Goal: Transaction & Acquisition: Book appointment/travel/reservation

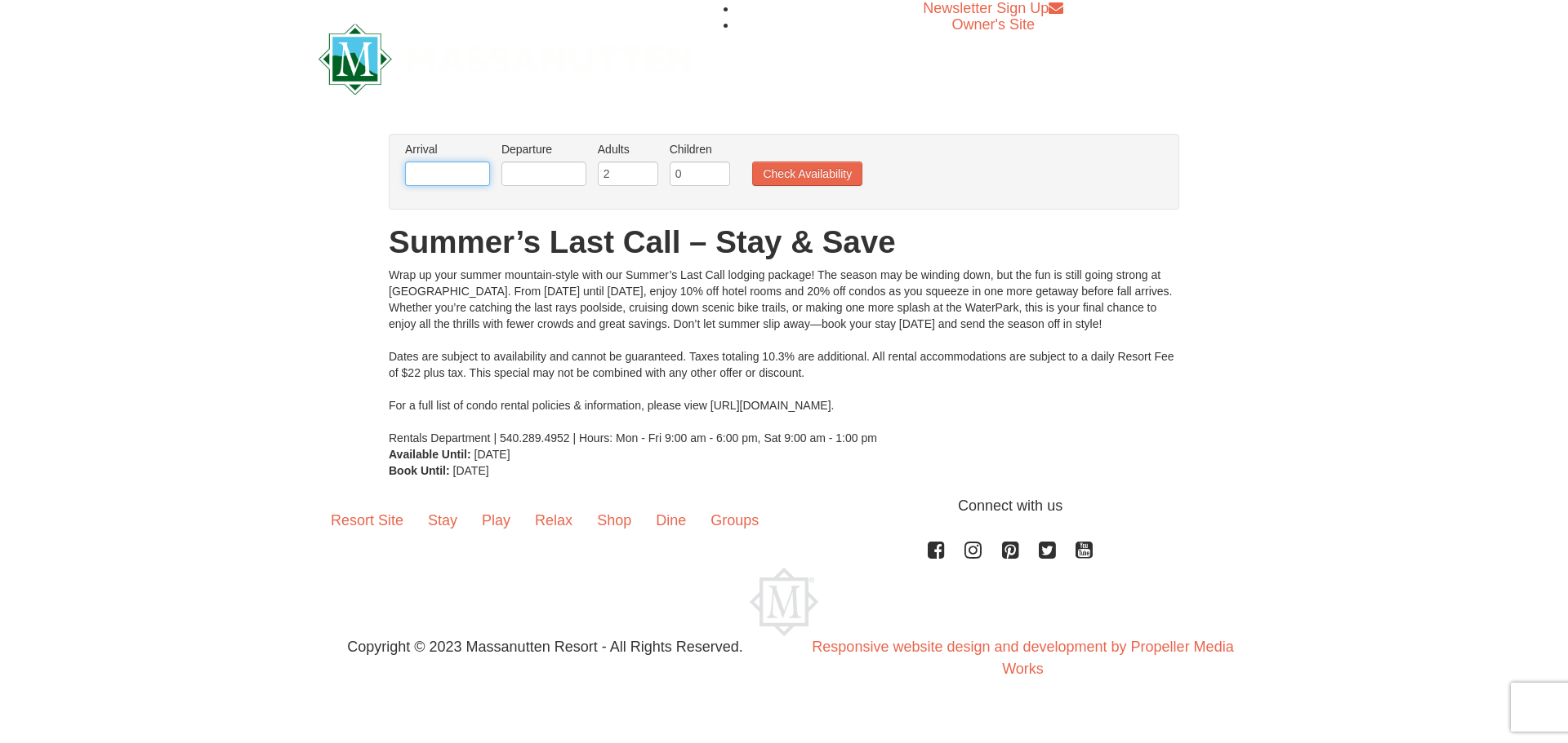
click at [451, 172] on input "text" at bounding box center [447, 174] width 85 height 25
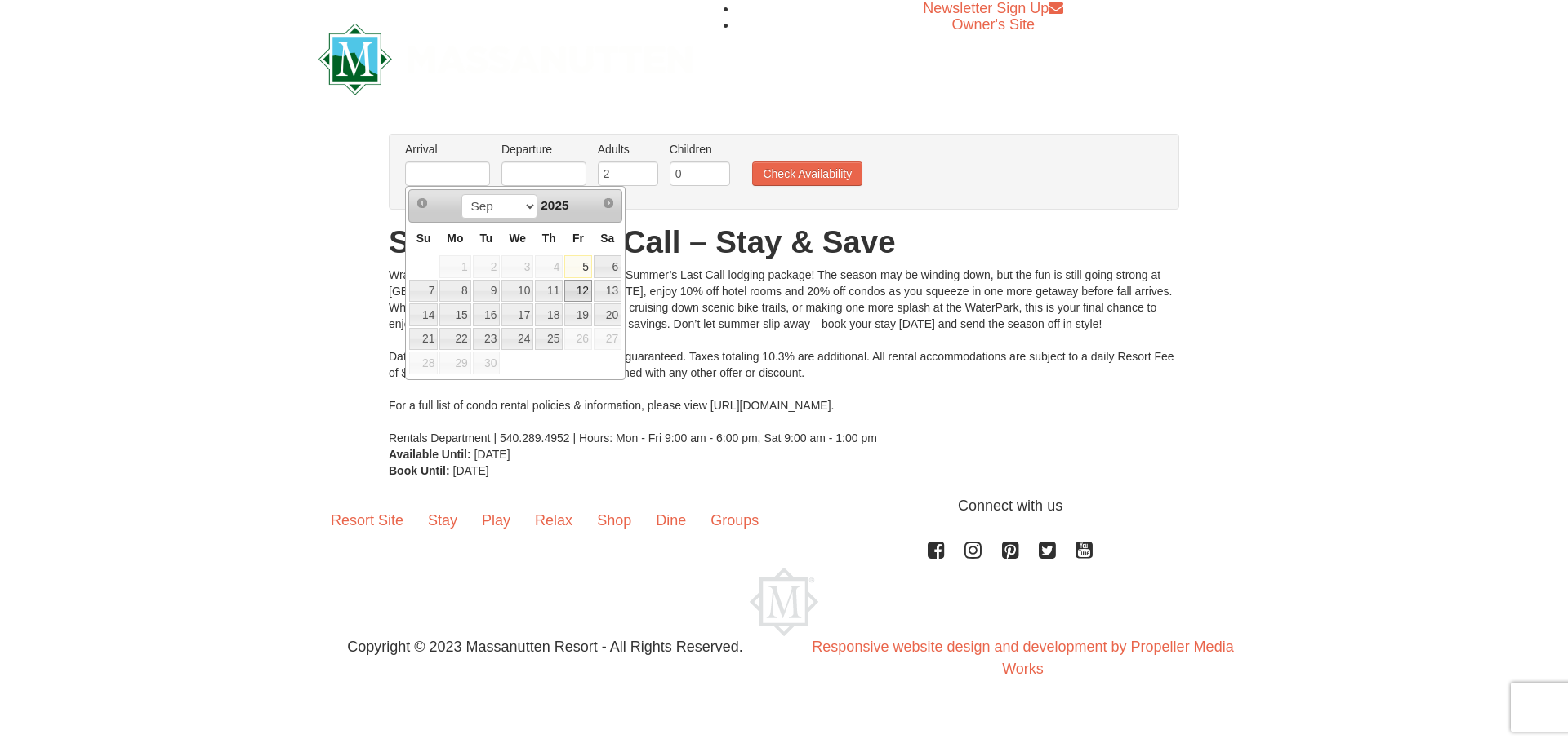
click at [578, 287] on link "12" at bounding box center [578, 292] width 28 height 23
type input "[DATE]"
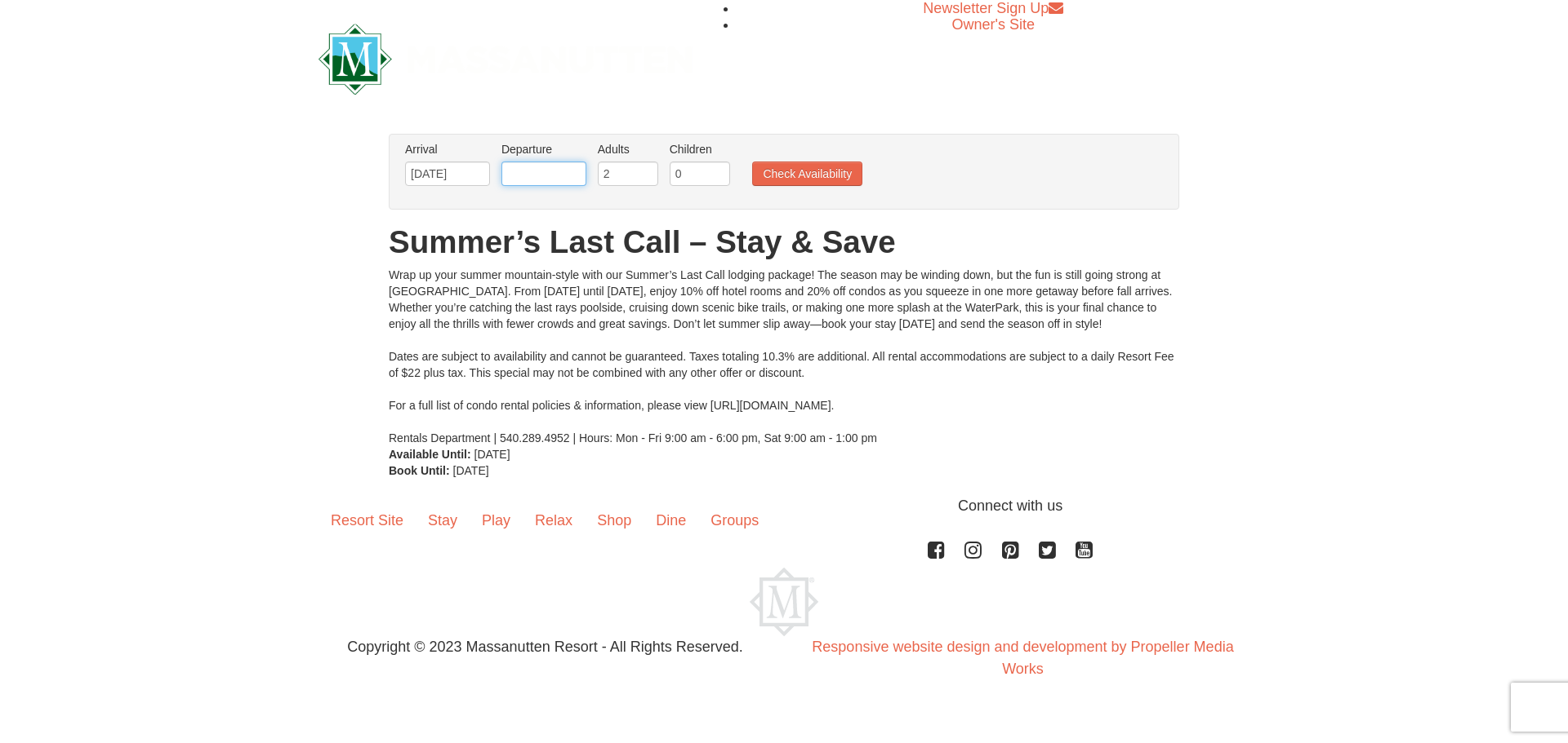
click at [529, 173] on input "text" at bounding box center [543, 174] width 85 height 25
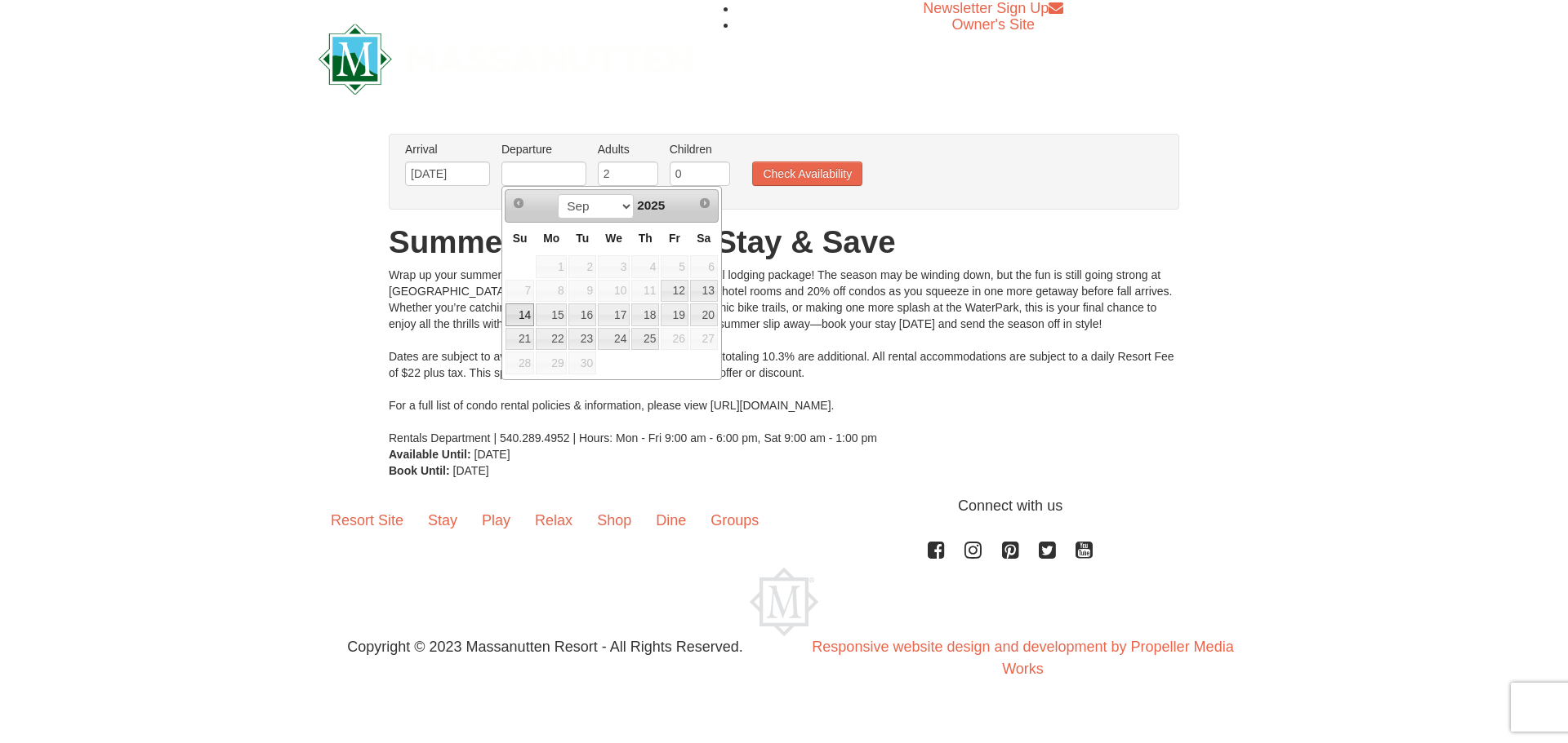
click at [523, 314] on link "14" at bounding box center [519, 315] width 29 height 23
type input "[DATE]"
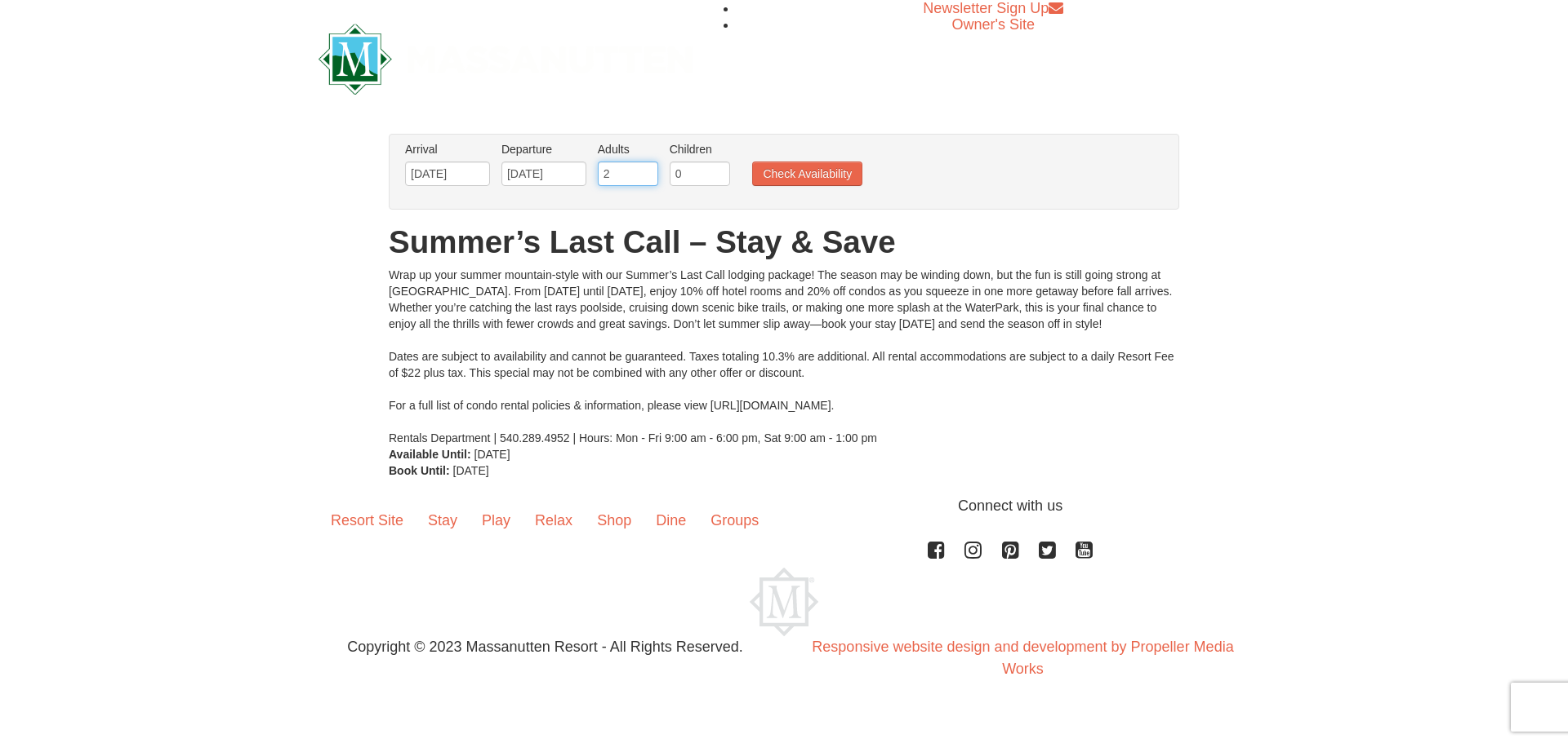
drag, startPoint x: 614, startPoint y: 176, endPoint x: 591, endPoint y: 176, distance: 23.0
click at [591, 176] on ul "Arrival Please format dates MM/DD/YYYY Please format dates MM/DD/YYYY 09/12/202…" at bounding box center [775, 167] width 749 height 53
click at [644, 170] on input "3" at bounding box center [628, 174] width 60 height 25
type input "4"
click at [644, 170] on input "4" at bounding box center [628, 174] width 60 height 25
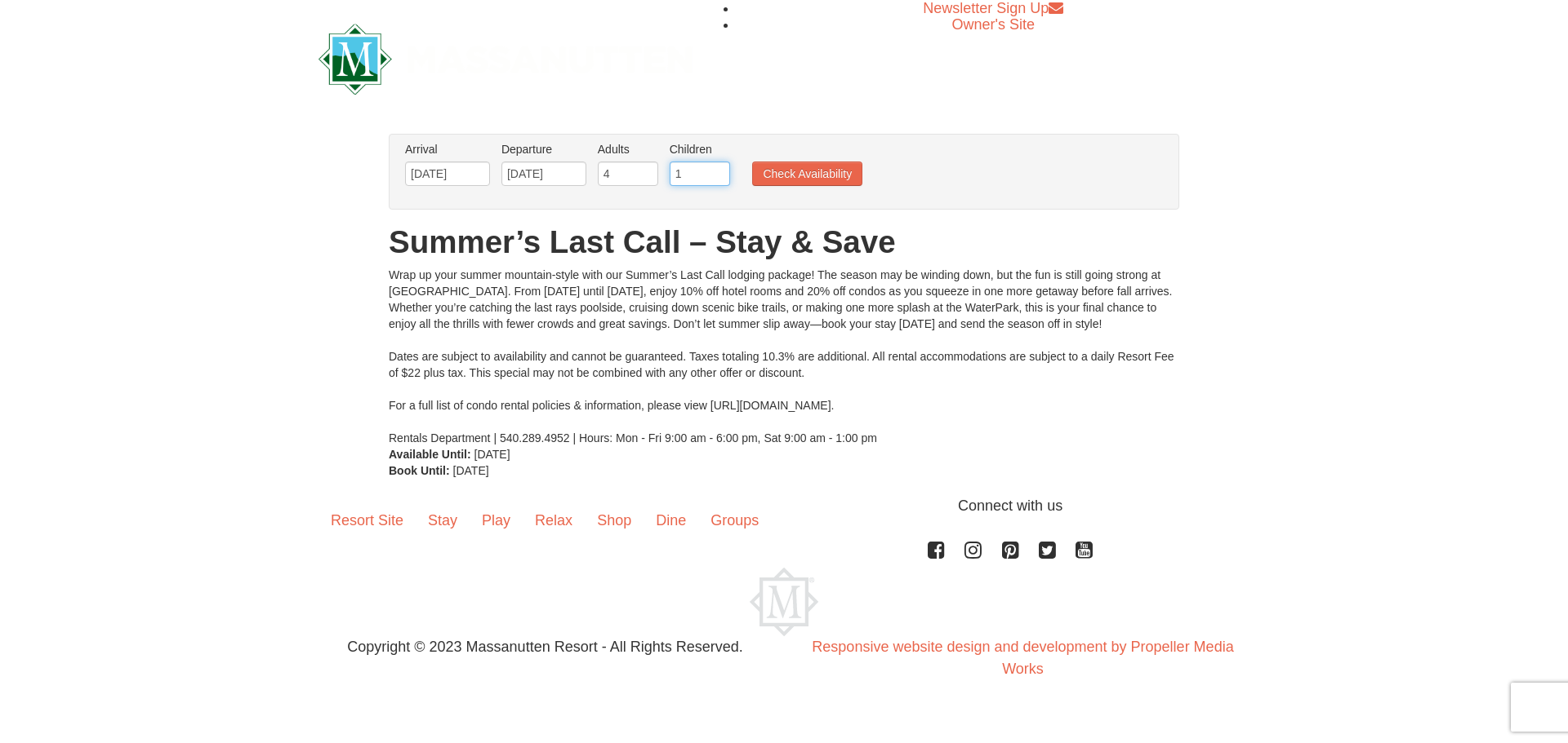
click at [715, 170] on input "1" at bounding box center [699, 174] width 60 height 25
type input "2"
click at [715, 170] on input "2" at bounding box center [699, 174] width 60 height 25
click at [773, 172] on button "Check Availability" at bounding box center [806, 174] width 110 height 25
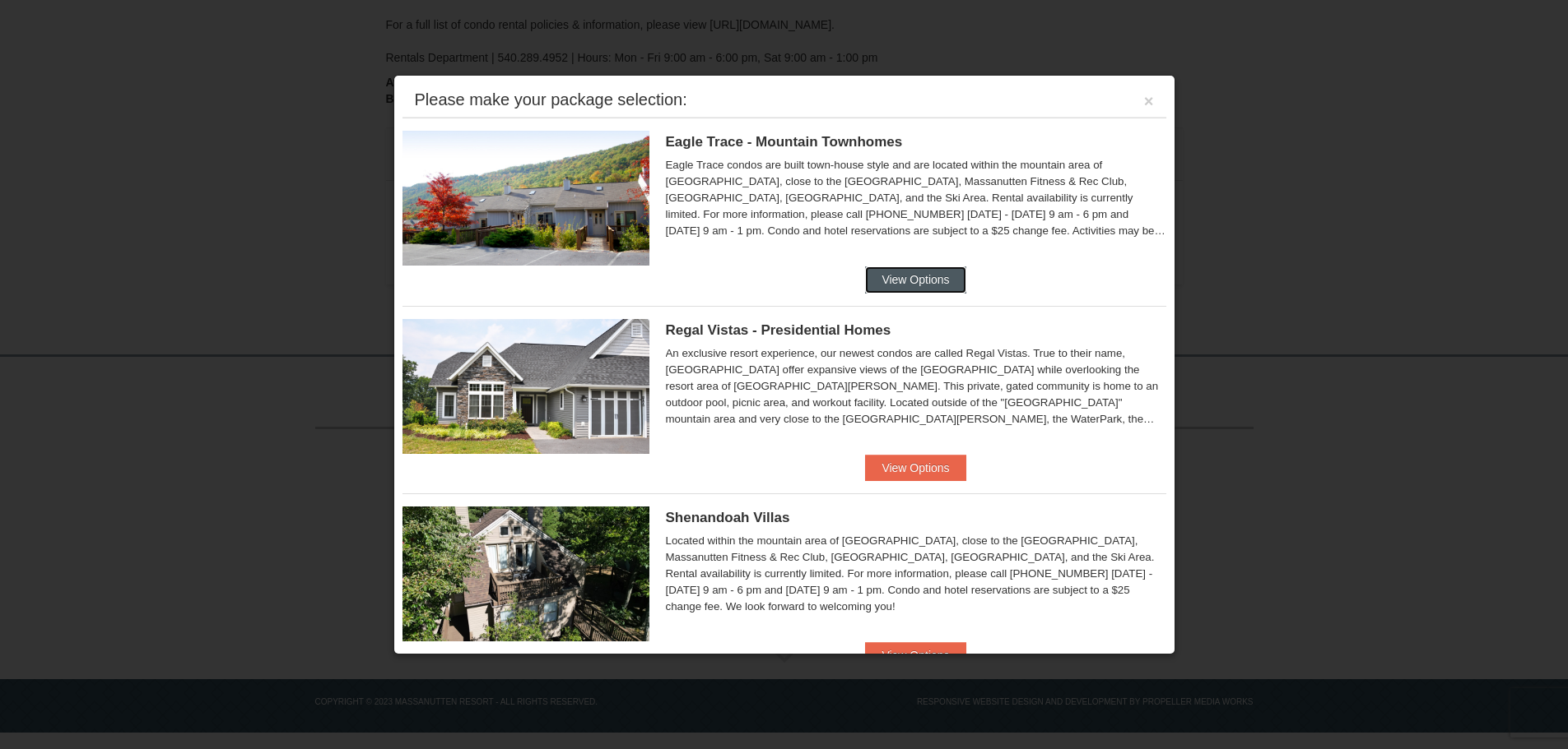
click at [878, 278] on button "View Options" at bounding box center [915, 280] width 100 height 26
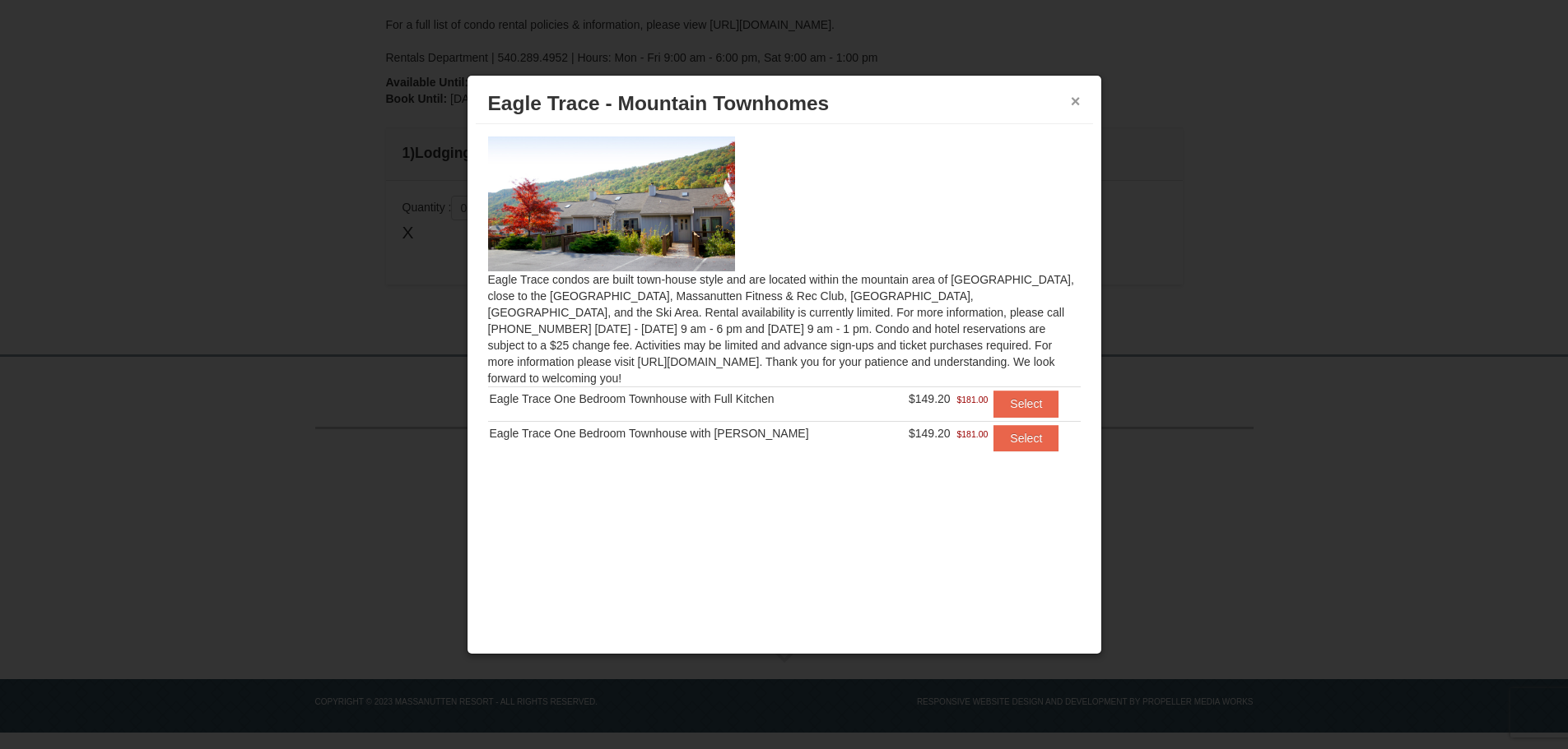
click at [1076, 100] on button "×" at bounding box center [1075, 100] width 10 height 16
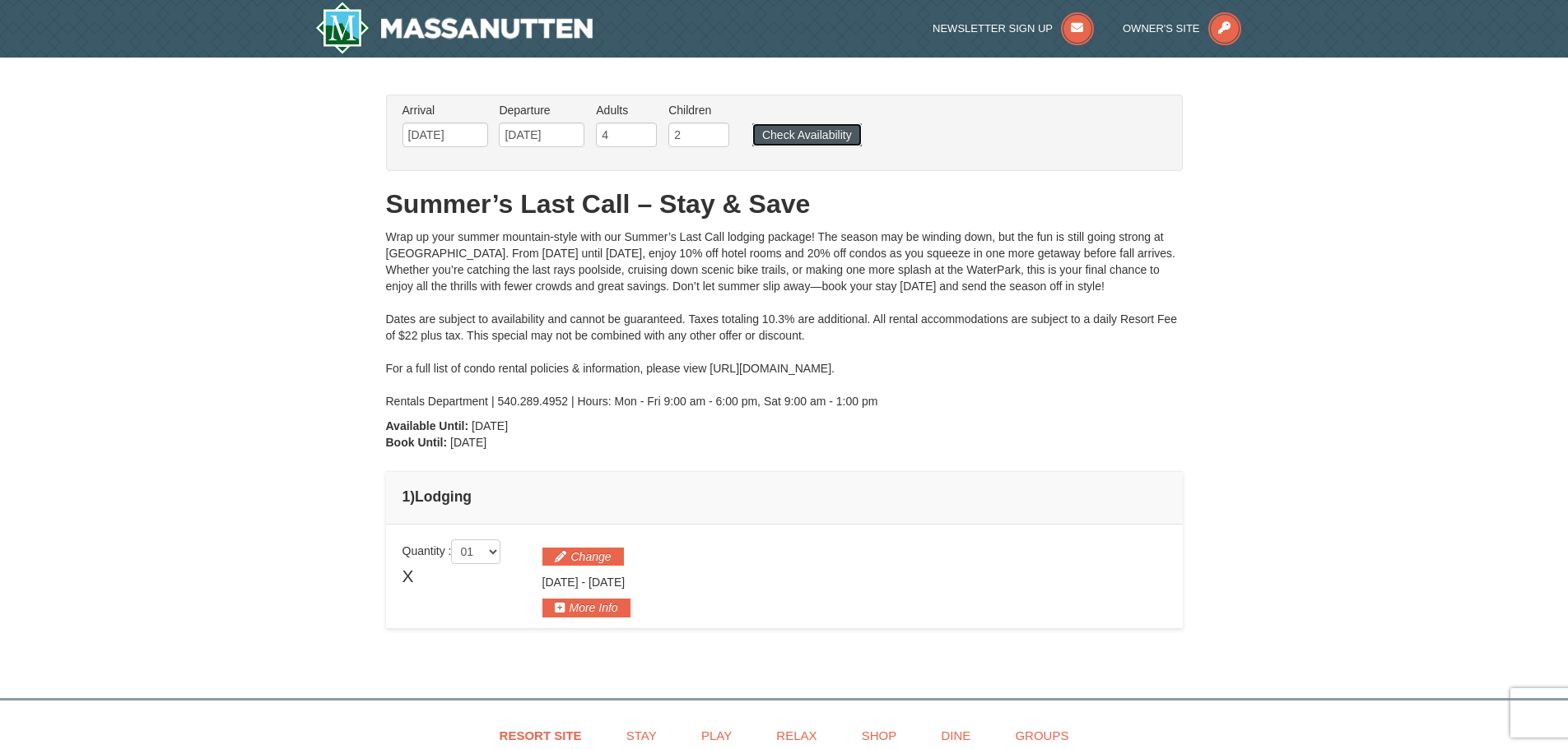
click at [783, 136] on button "Check Availability" at bounding box center [807, 135] width 110 height 23
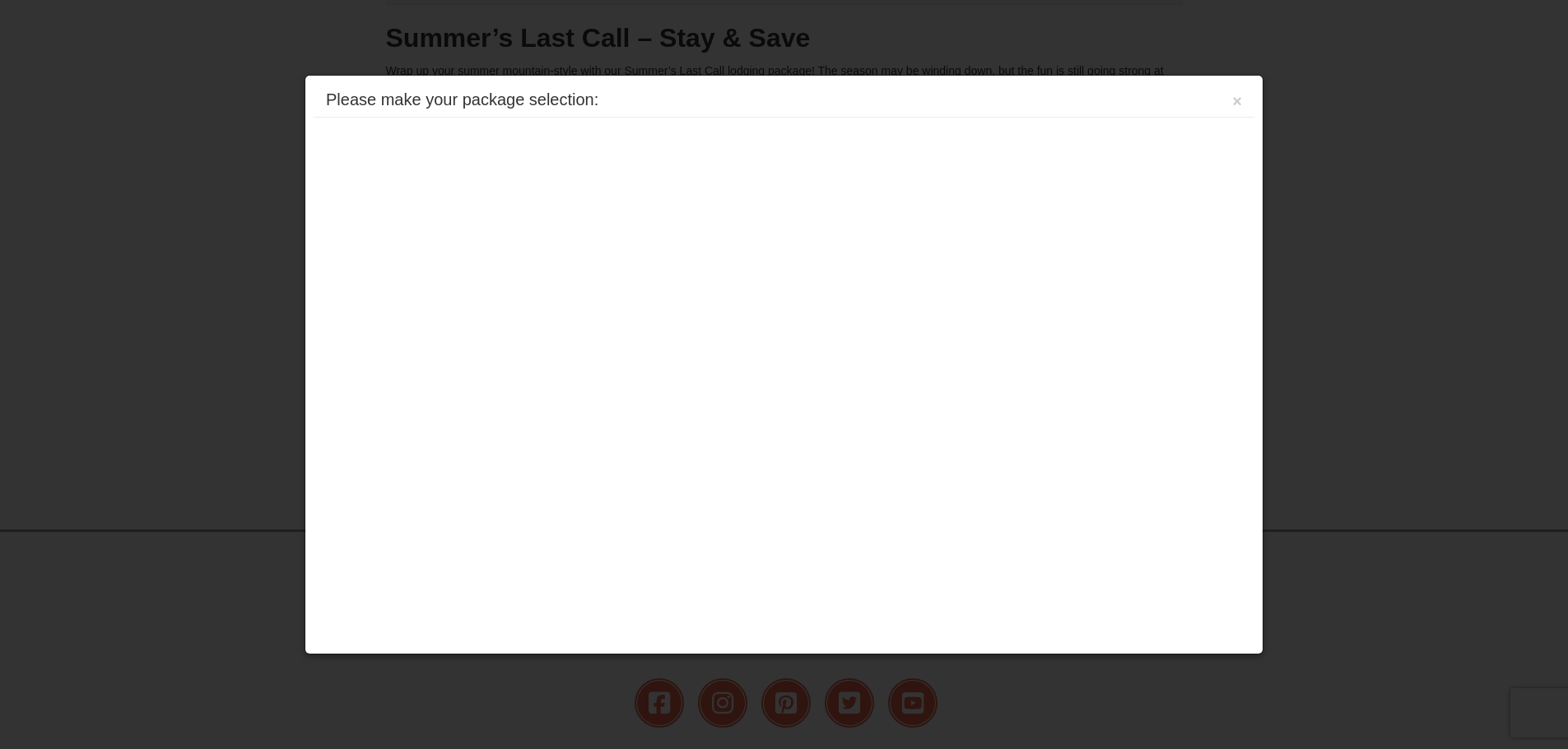
scroll to position [344, 0]
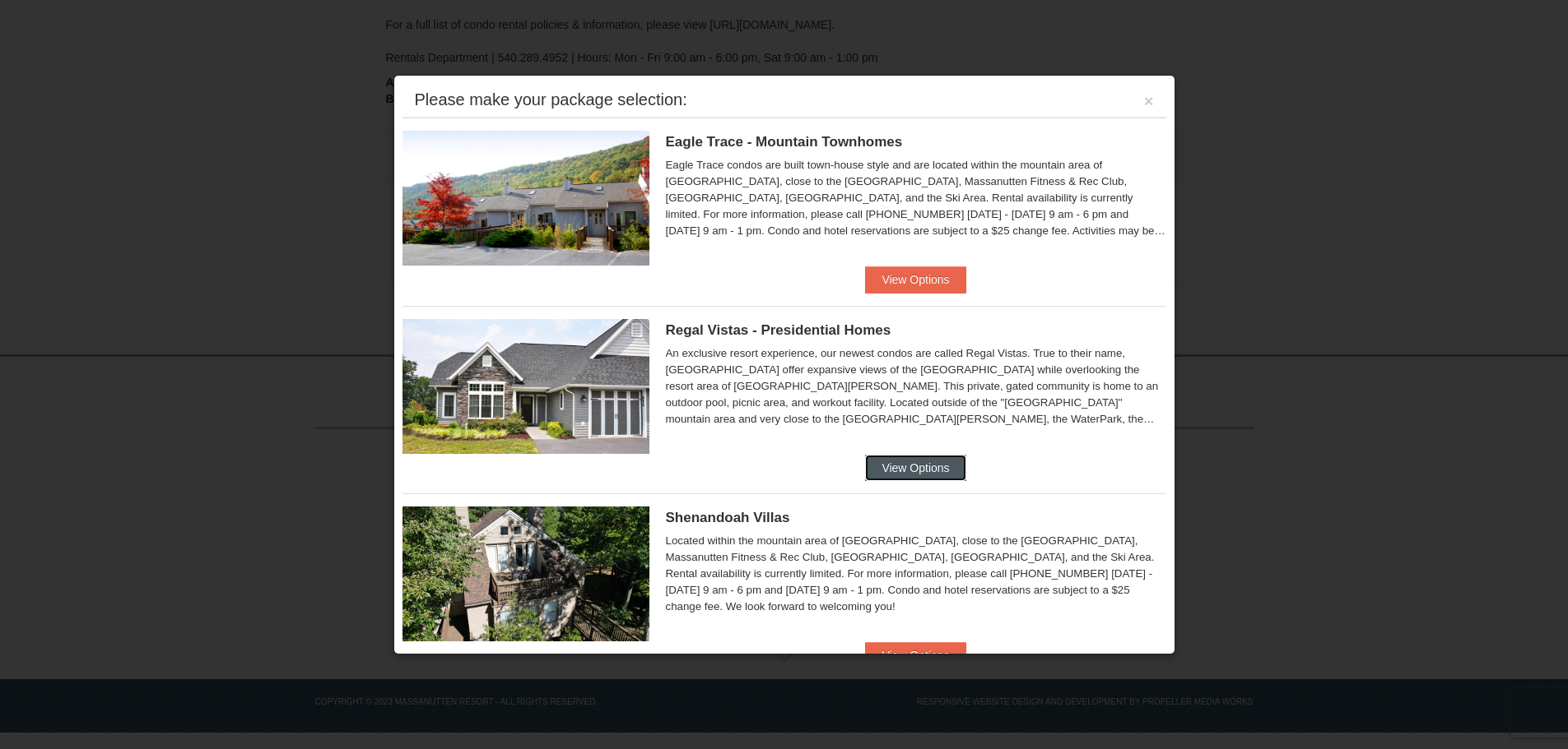
click at [909, 457] on button "View Options" at bounding box center [915, 468] width 100 height 26
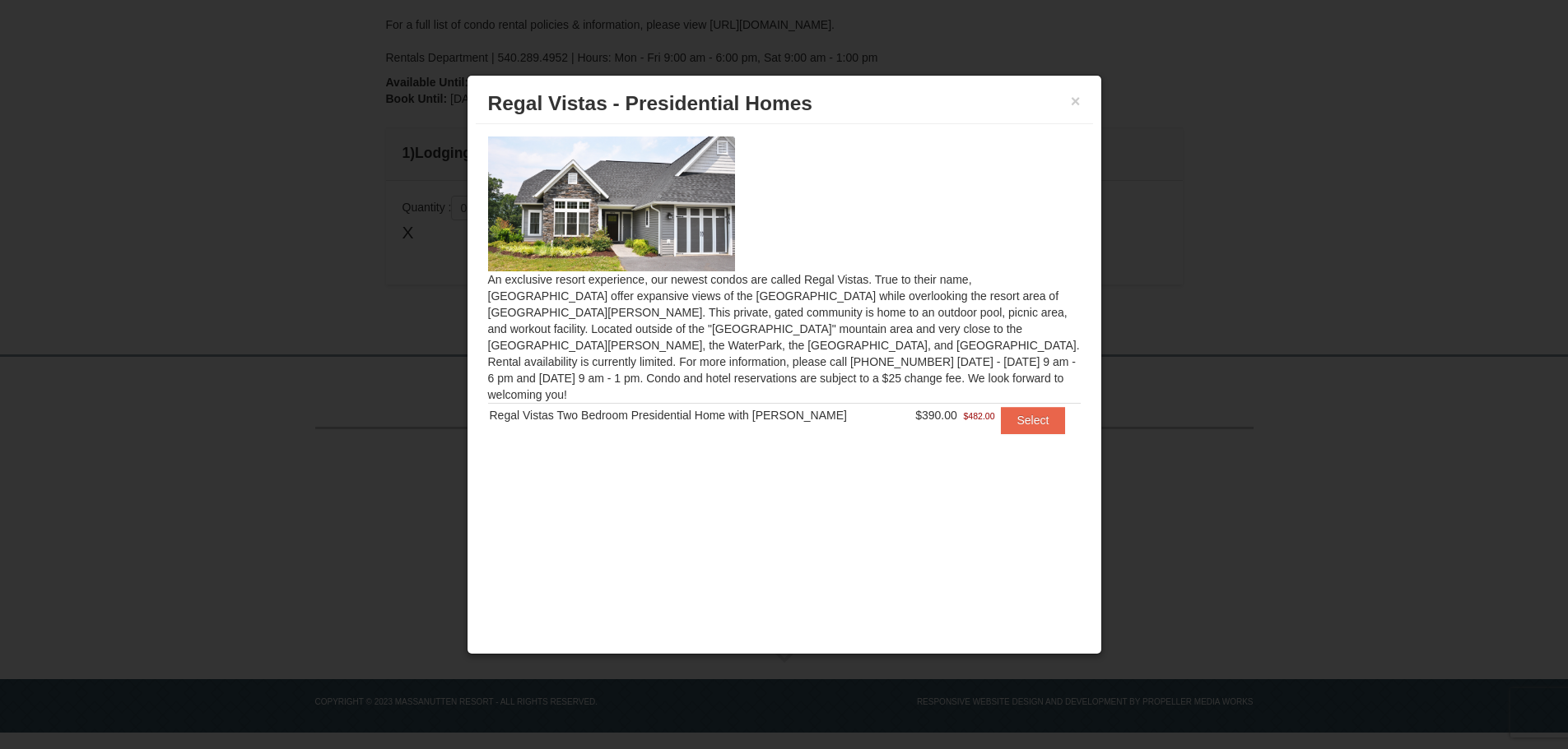
scroll to position [0, 0]
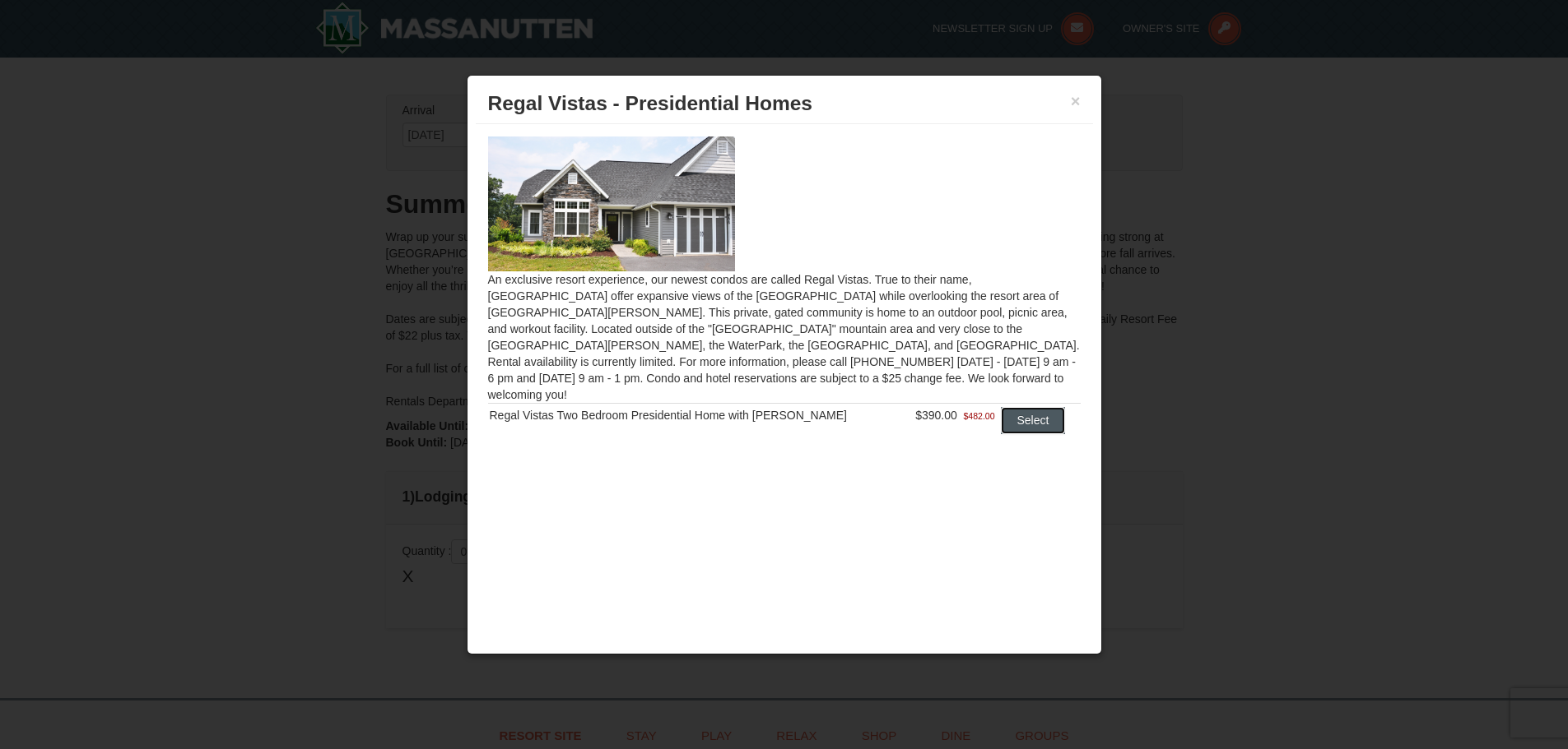
click at [1006, 407] on button "Select" at bounding box center [1033, 419] width 65 height 26
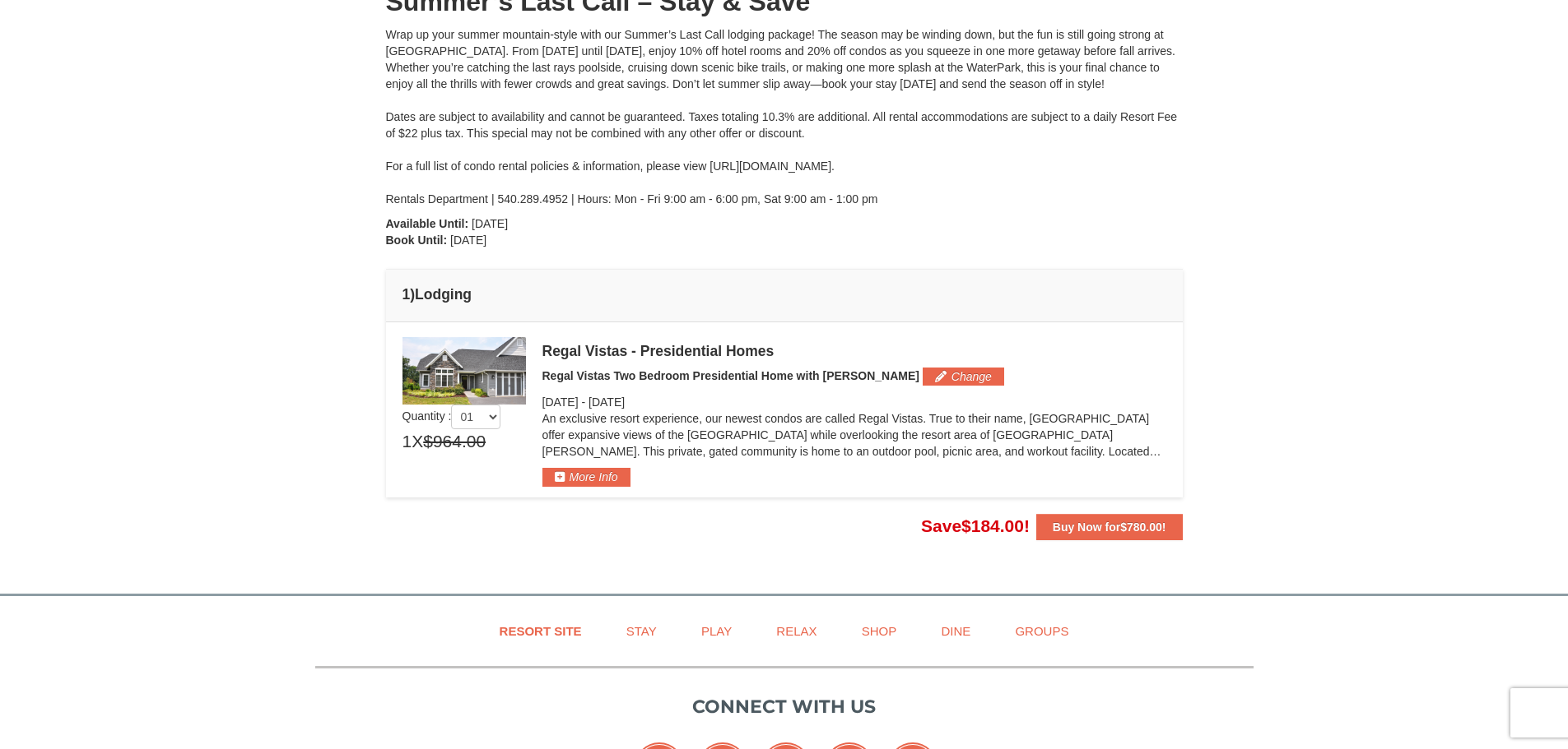
scroll to position [207, 0]
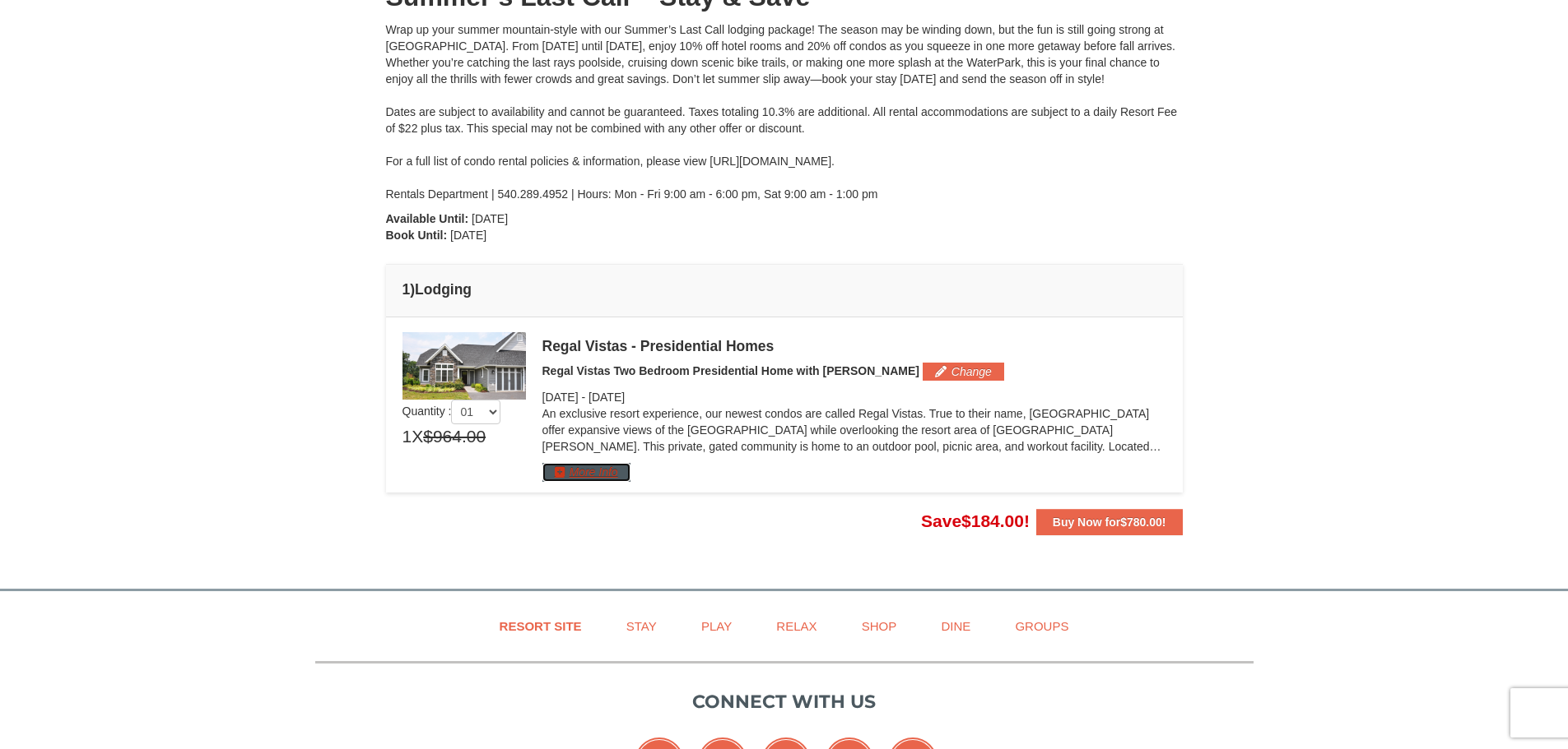
click at [571, 468] on button "More Info" at bounding box center [585, 471] width 88 height 18
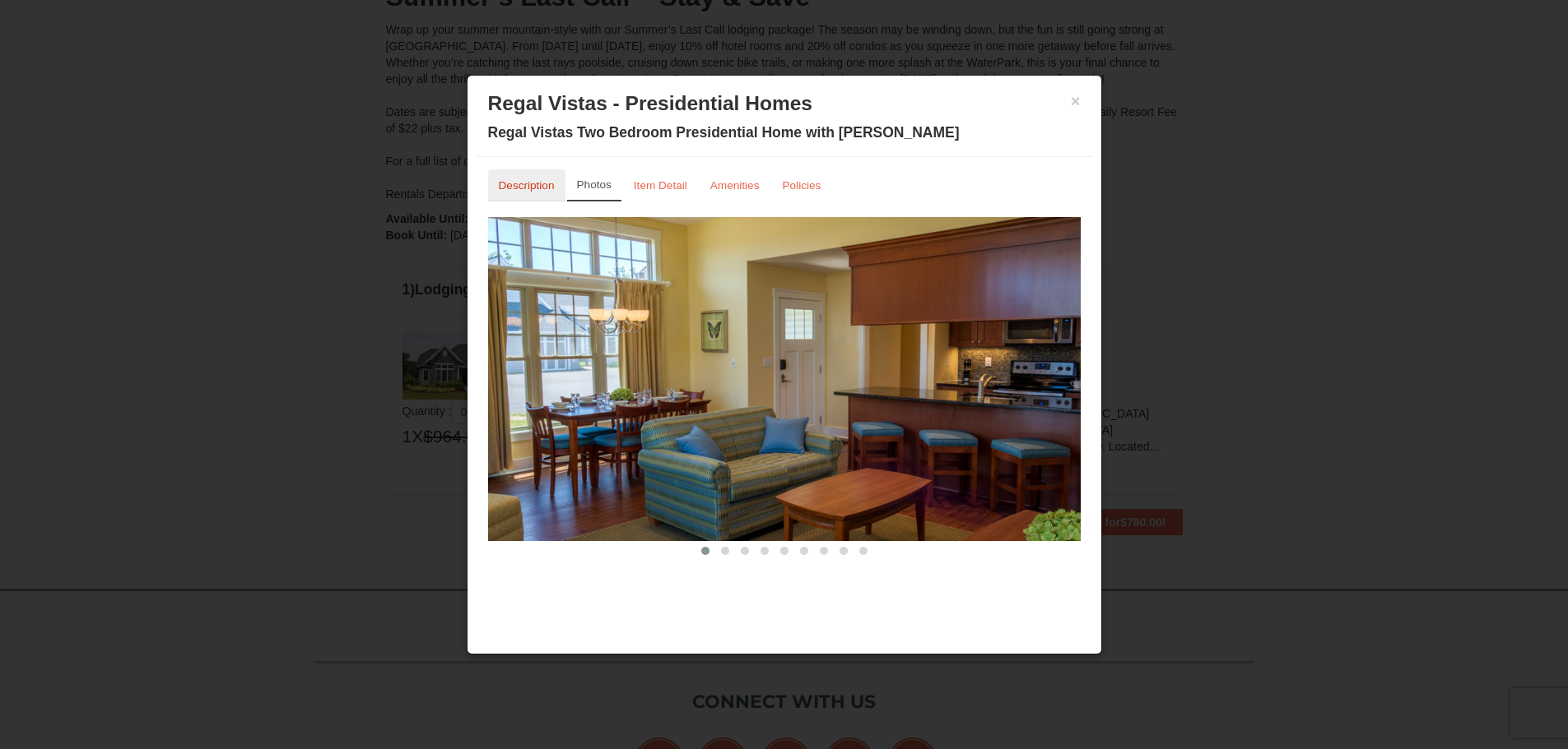
click at [539, 187] on small "Description" at bounding box center [527, 185] width 56 height 13
